Goal: Information Seeking & Learning: Learn about a topic

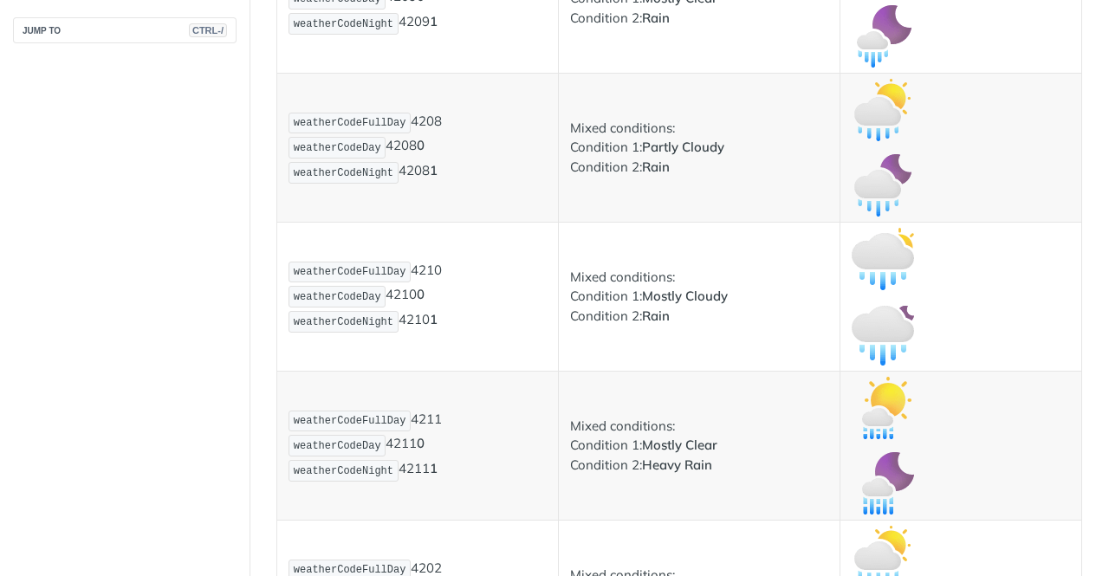
scroll to position [3900, 0]
